Goal: Task Accomplishment & Management: Use online tool/utility

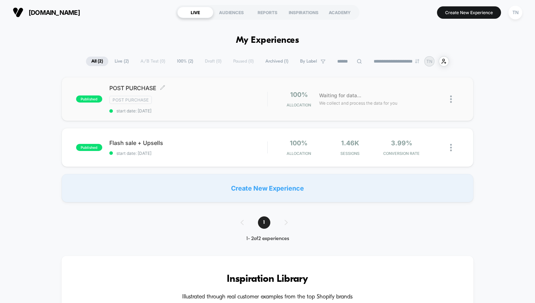
click at [140, 88] on span "POST PURCHASE Click to edit experience details" at bounding box center [188, 88] width 158 height 7
